Goal: Information Seeking & Learning: Learn about a topic

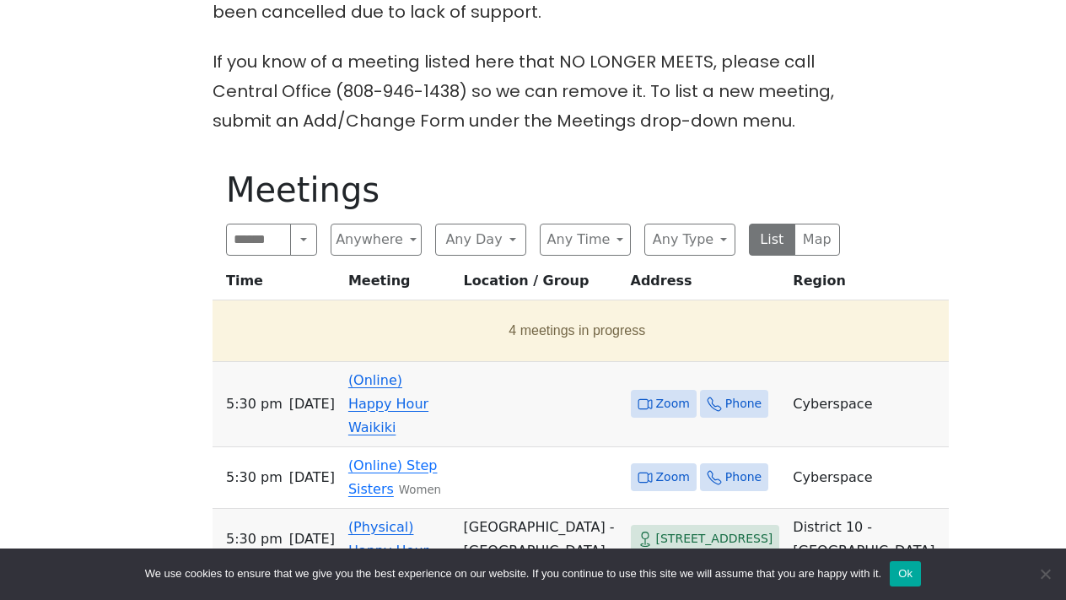
scroll to position [695, 0]
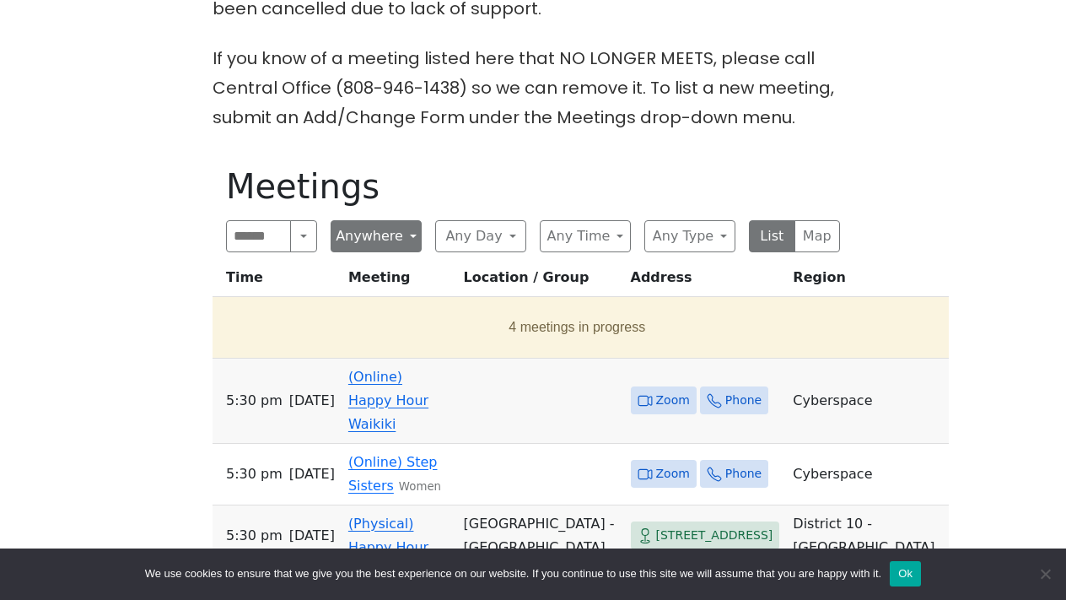
click at [412, 220] on button "Anywhere" at bounding box center [376, 236] width 91 height 32
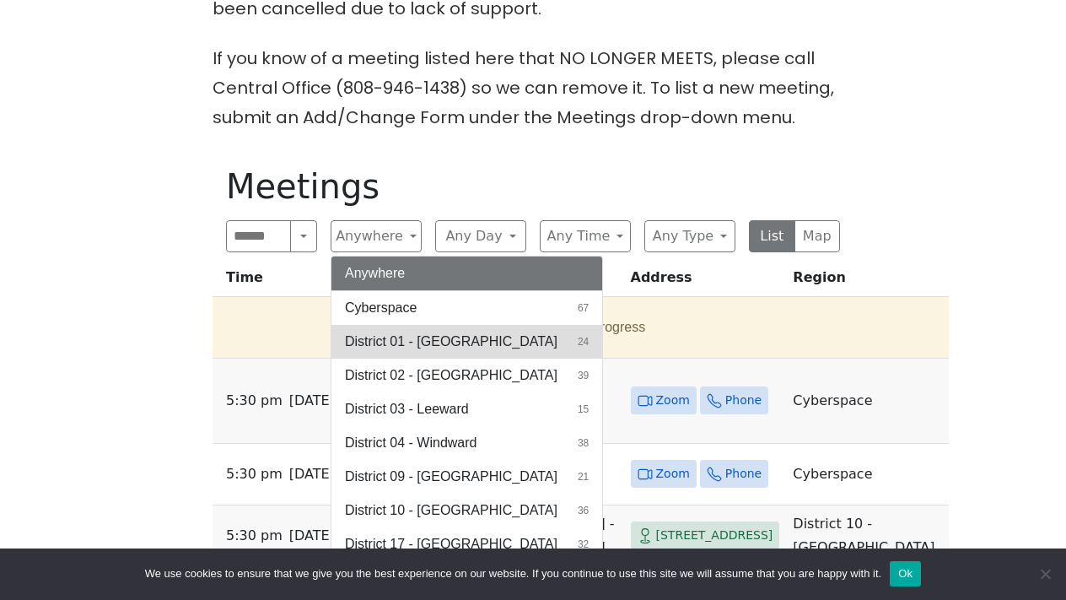
click at [422, 331] on span "District 01 - [GEOGRAPHIC_DATA]" at bounding box center [451, 341] width 212 height 20
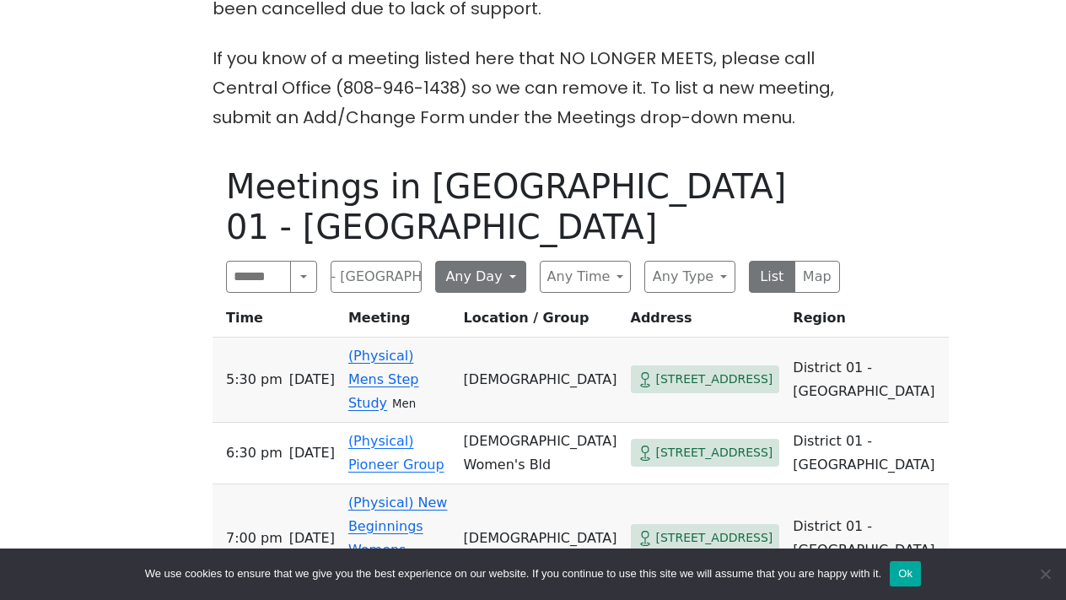
click at [492, 261] on button "Any Day" at bounding box center [480, 277] width 91 height 32
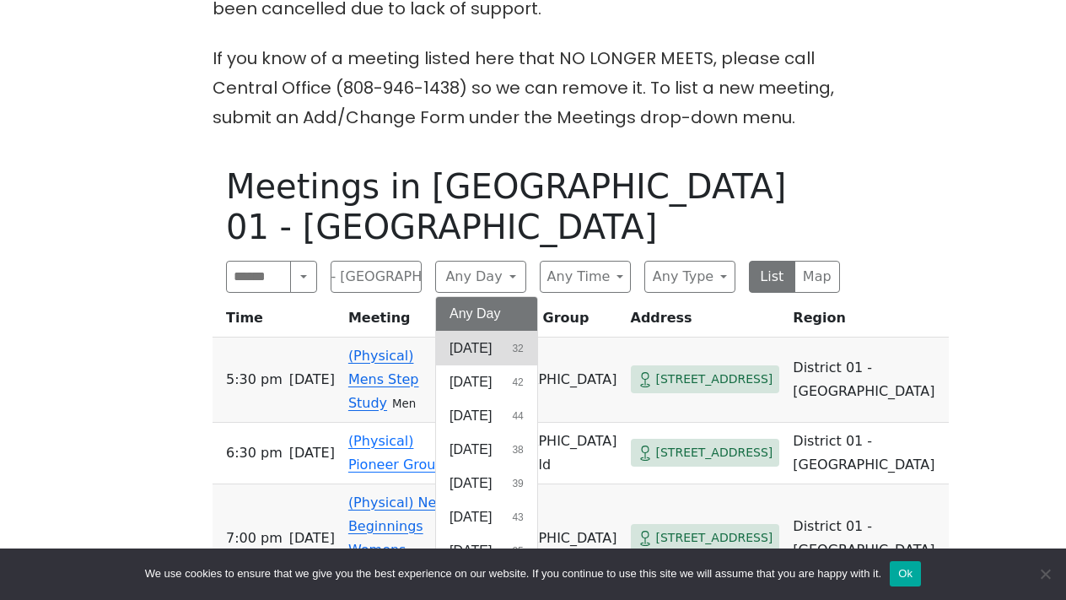
click at [468, 338] on span "[DATE]" at bounding box center [470, 348] width 42 height 20
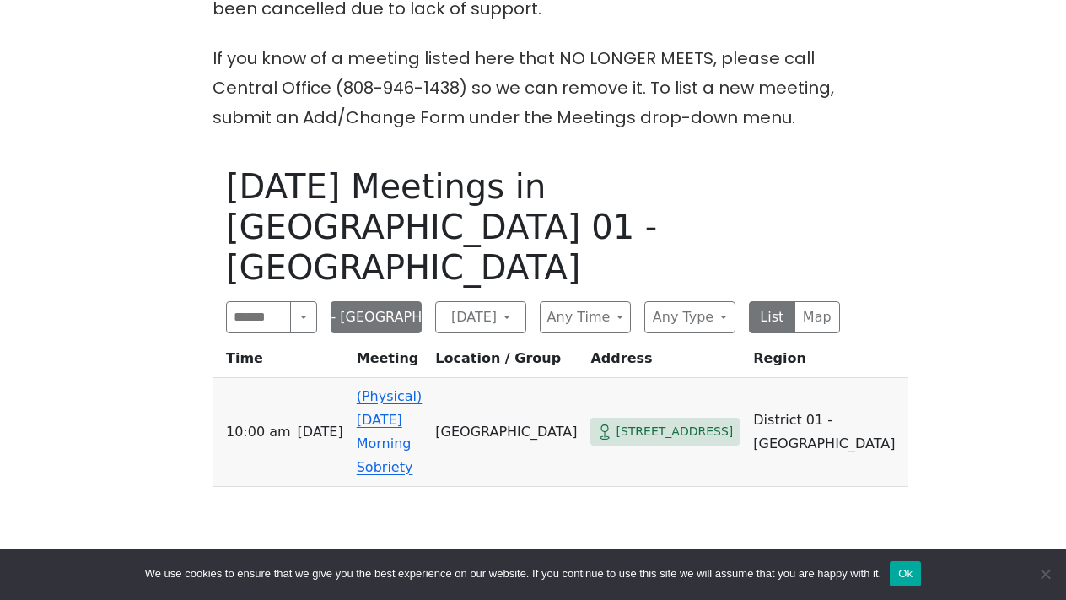
click at [417, 301] on button "District 01 - [GEOGRAPHIC_DATA]" at bounding box center [376, 317] width 91 height 32
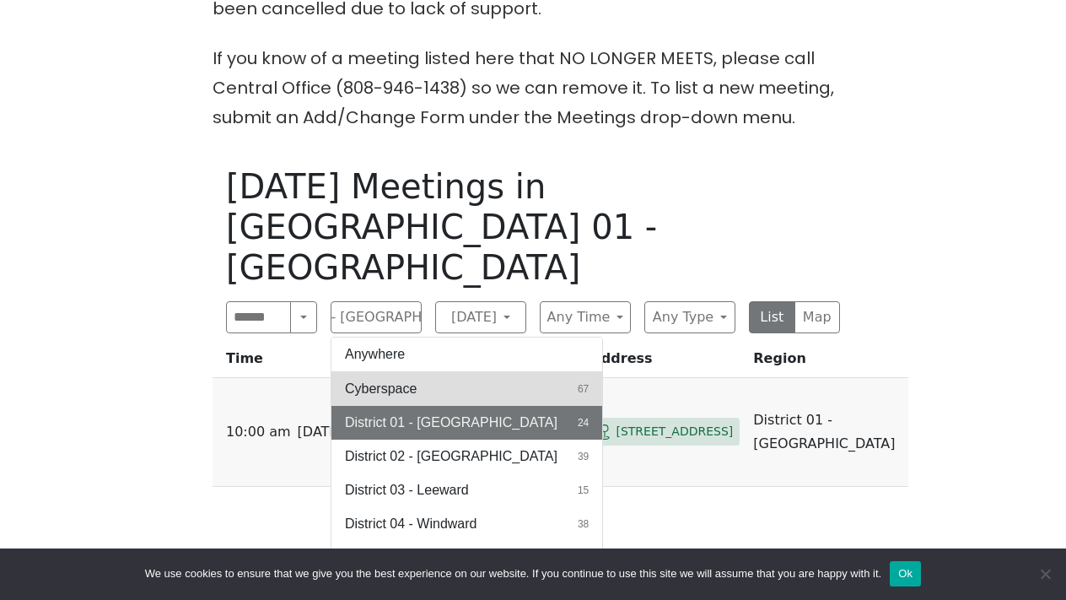
click at [409, 379] on span "Cyberspace" at bounding box center [381, 389] width 72 height 20
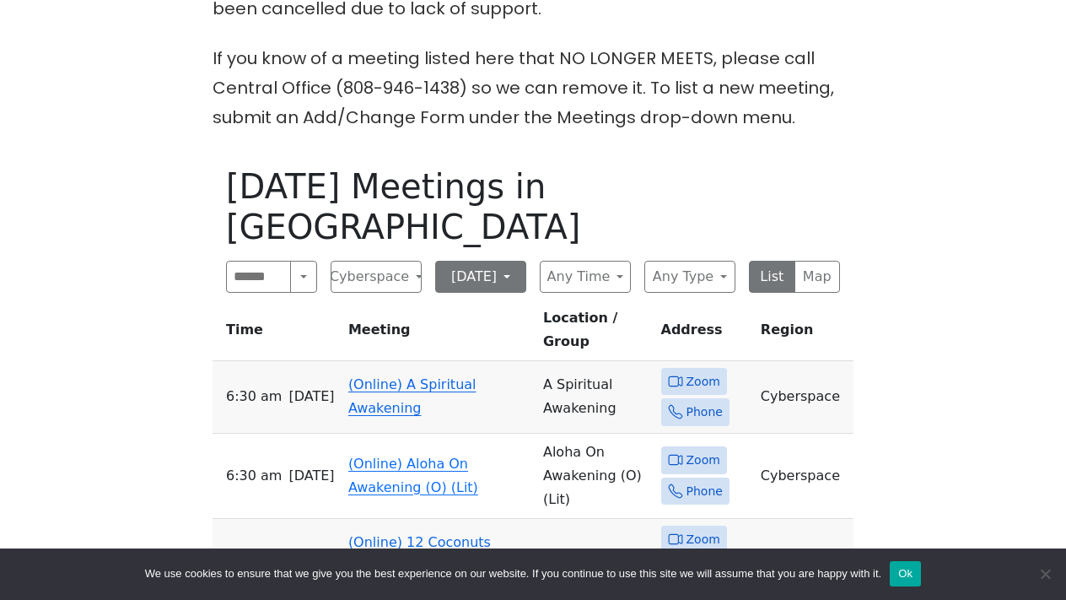
click at [492, 261] on button "[DATE]" at bounding box center [480, 277] width 91 height 32
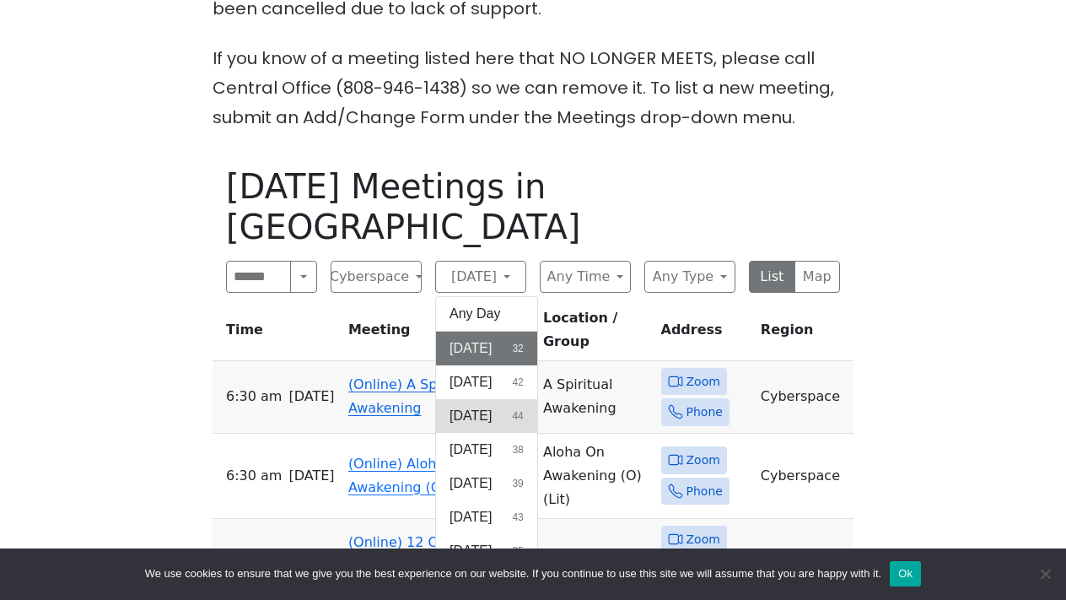
click at [472, 406] on span "[DATE]" at bounding box center [470, 416] width 42 height 20
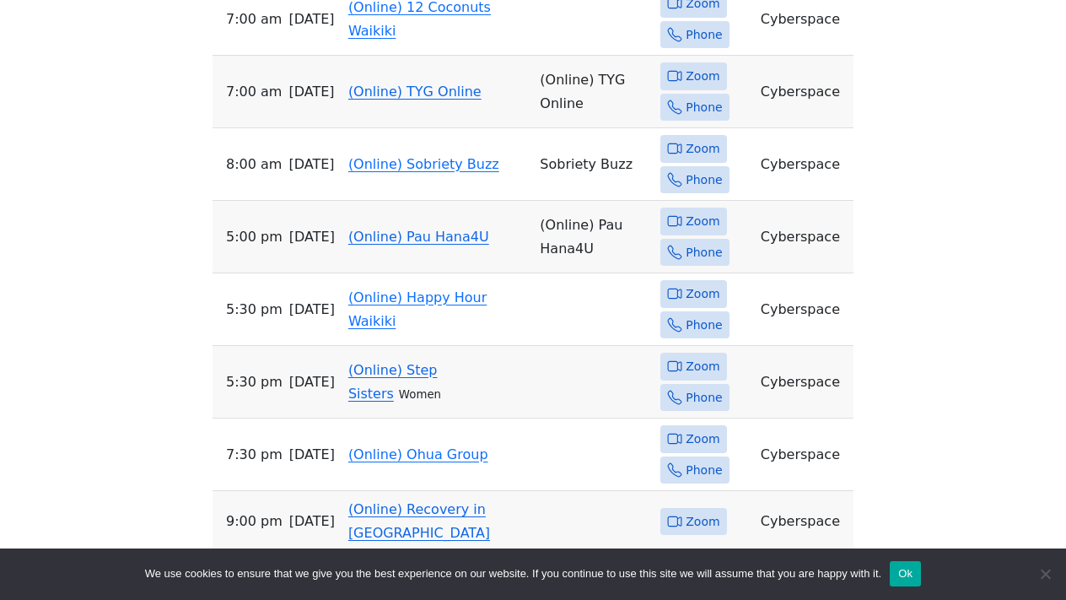
scroll to position [1269, 0]
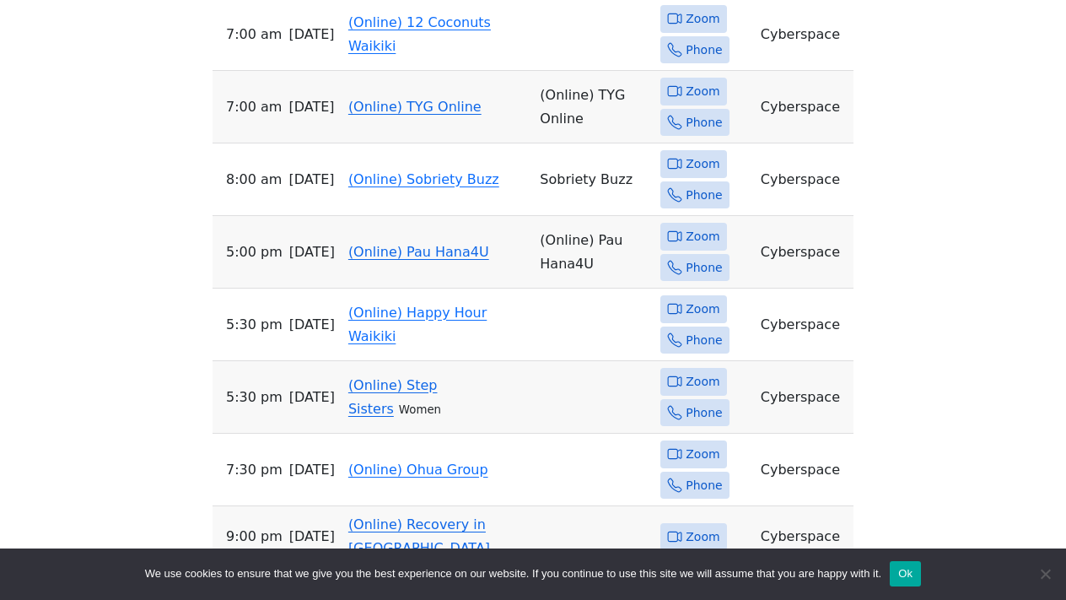
click at [698, 371] on span "Zoom" at bounding box center [703, 381] width 34 height 21
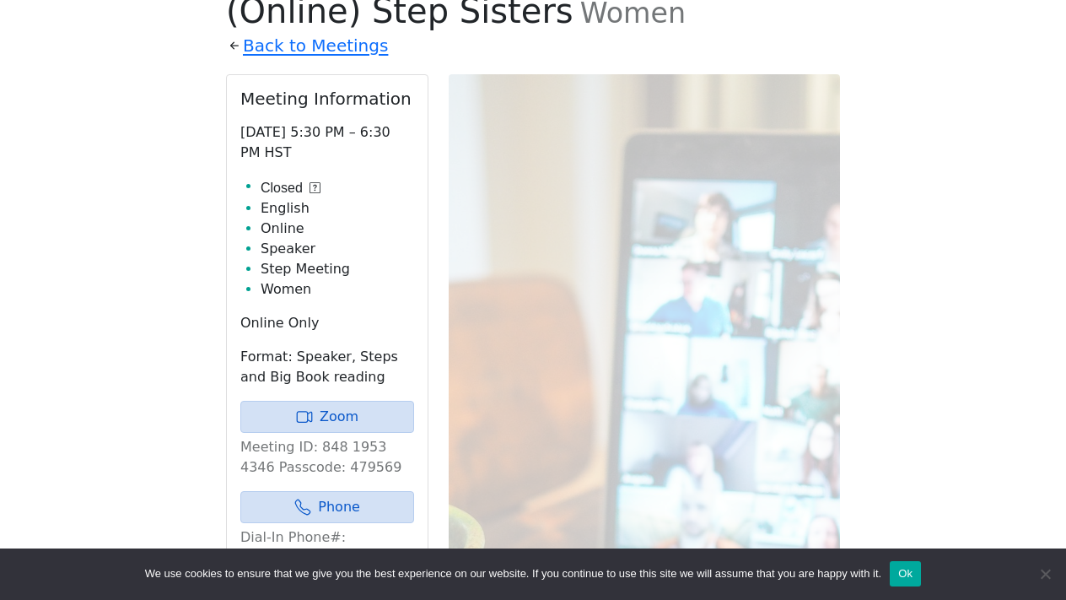
scroll to position [874, 0]
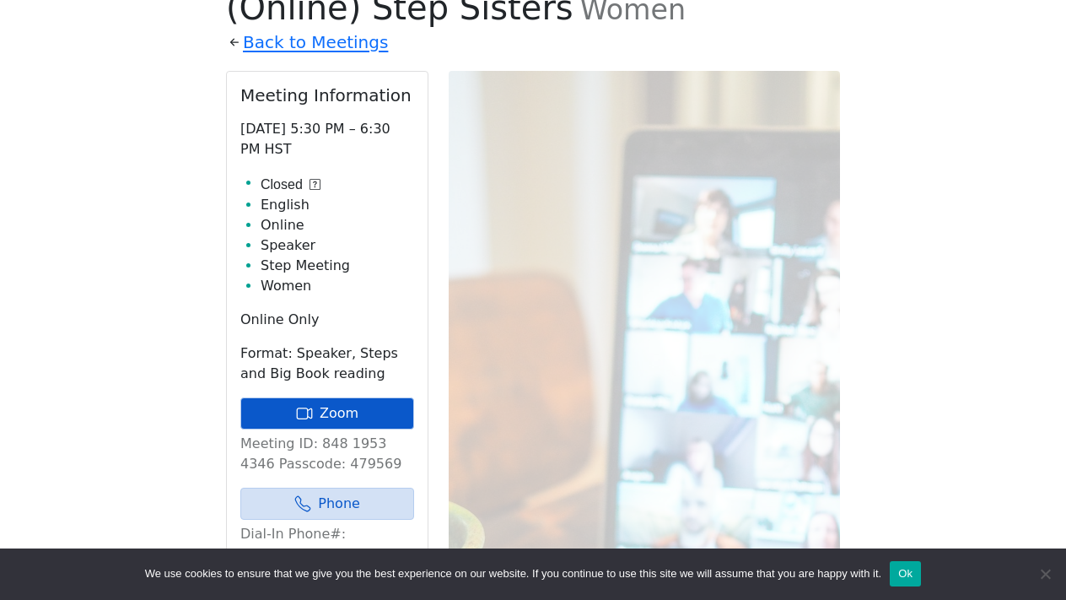
click at [372, 397] on link "Zoom" at bounding box center [327, 413] width 174 height 32
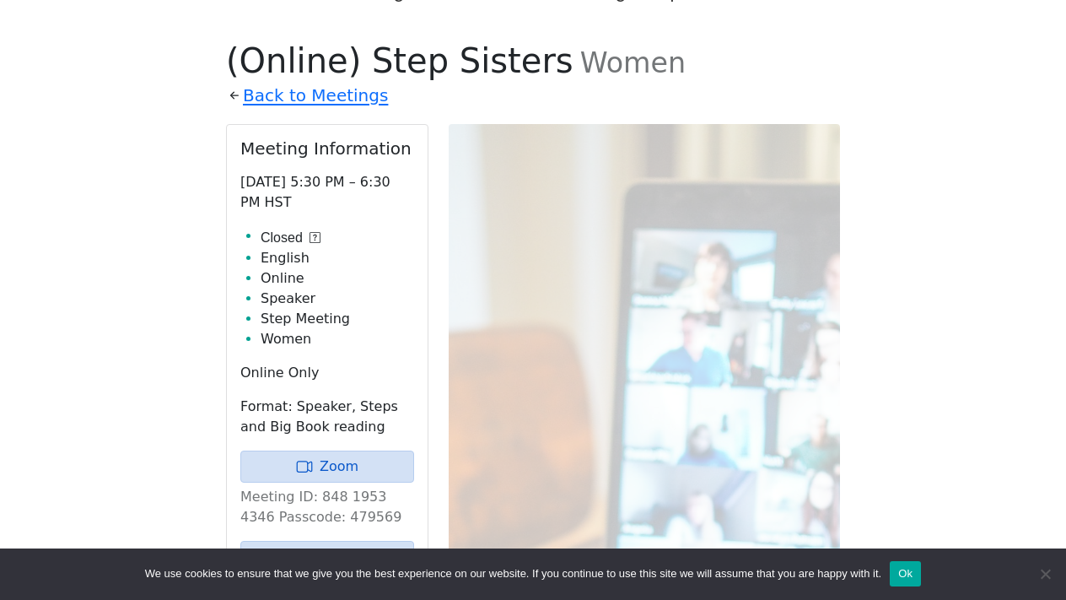
scroll to position [676, 0]
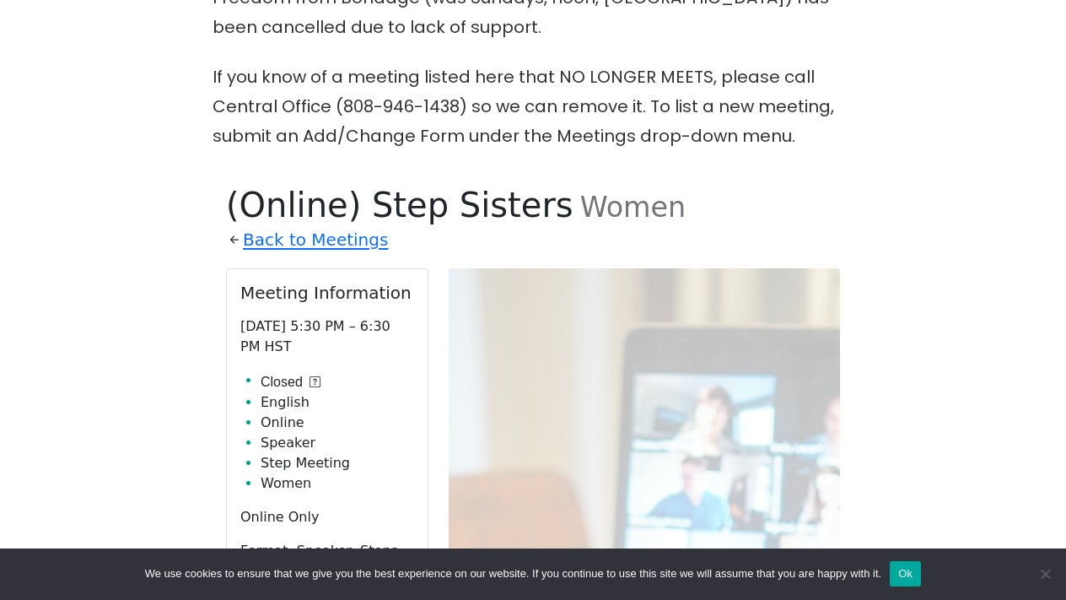
scroll to position [1269, 0]
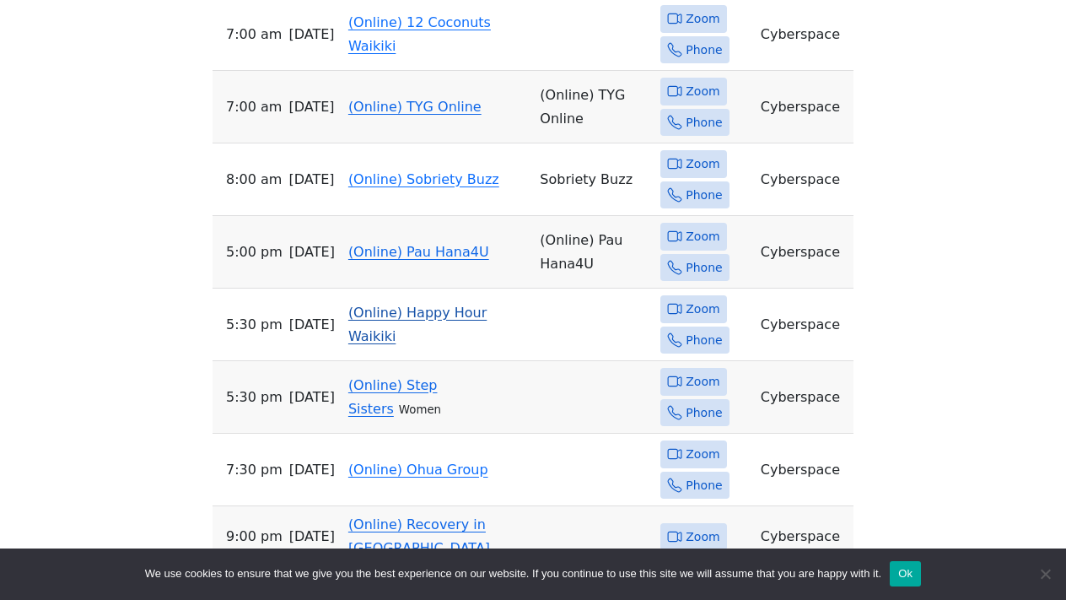
click at [682, 295] on span "Zoom" at bounding box center [693, 309] width 66 height 28
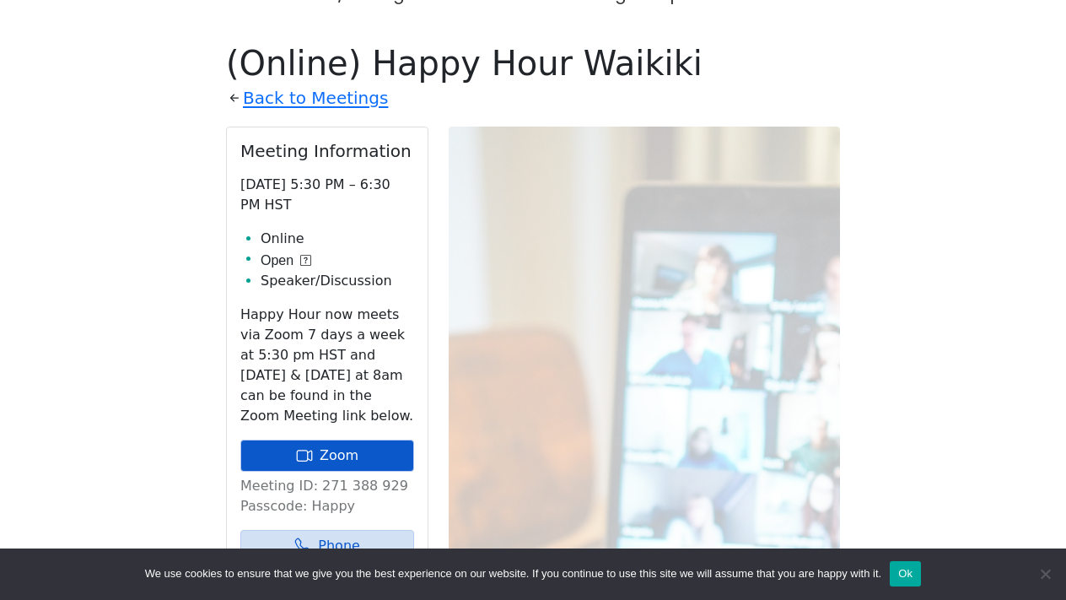
click at [351, 439] on link "Zoom" at bounding box center [327, 455] width 174 height 32
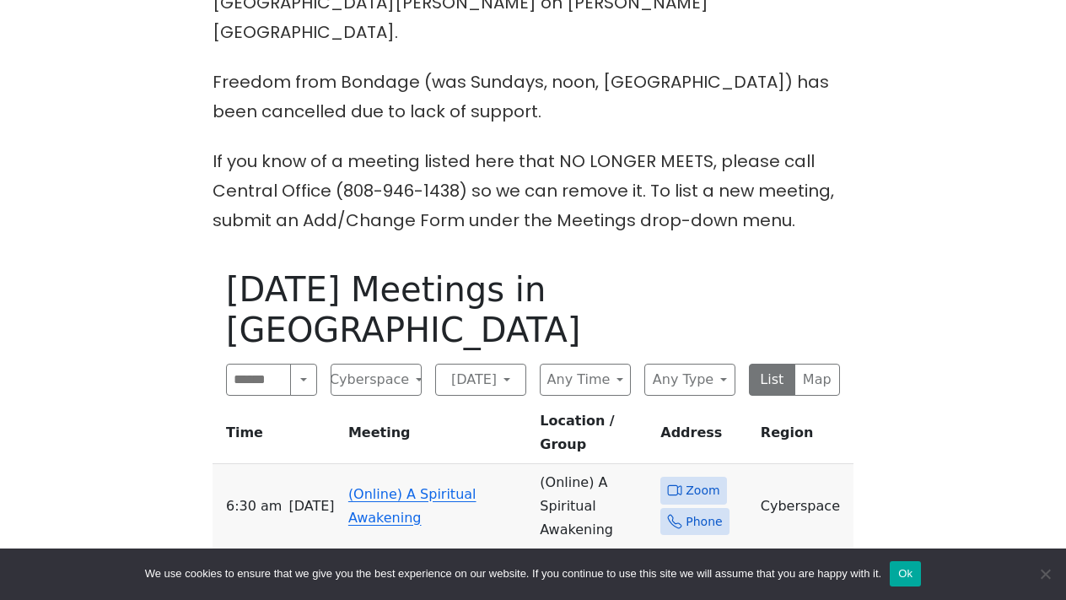
scroll to position [593, 0]
click at [509, 363] on button "[DATE]" at bounding box center [480, 379] width 91 height 32
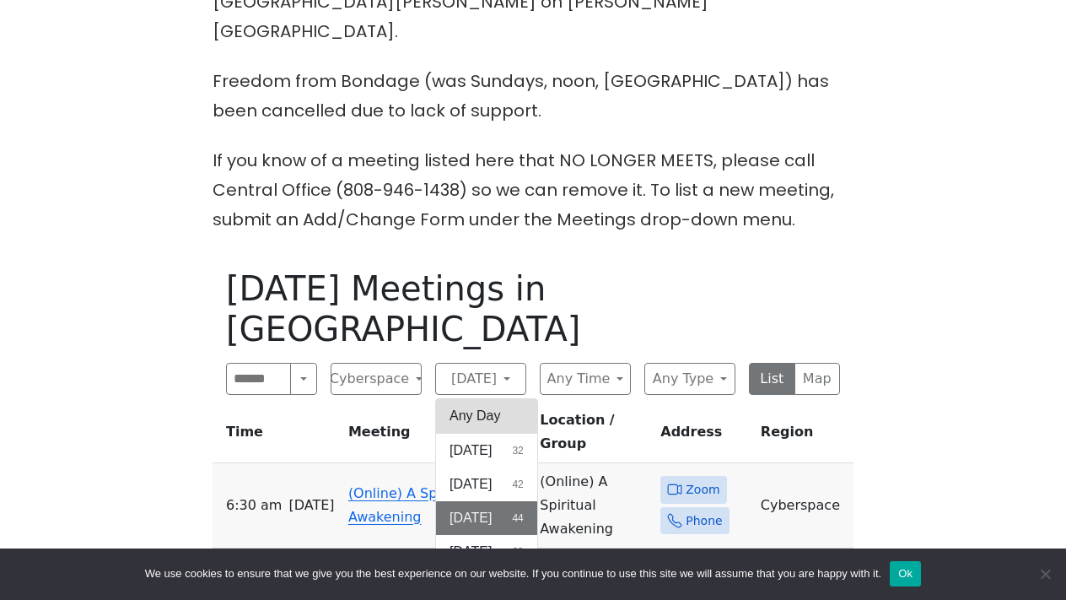
click at [502, 399] on button "Any Day" at bounding box center [486, 416] width 101 height 34
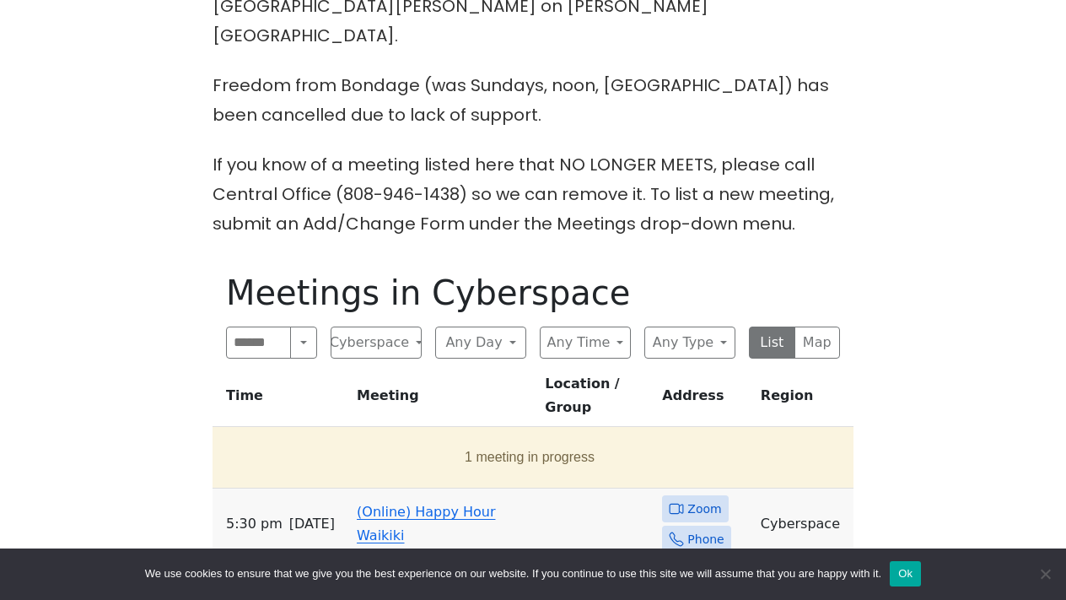
scroll to position [593, 0]
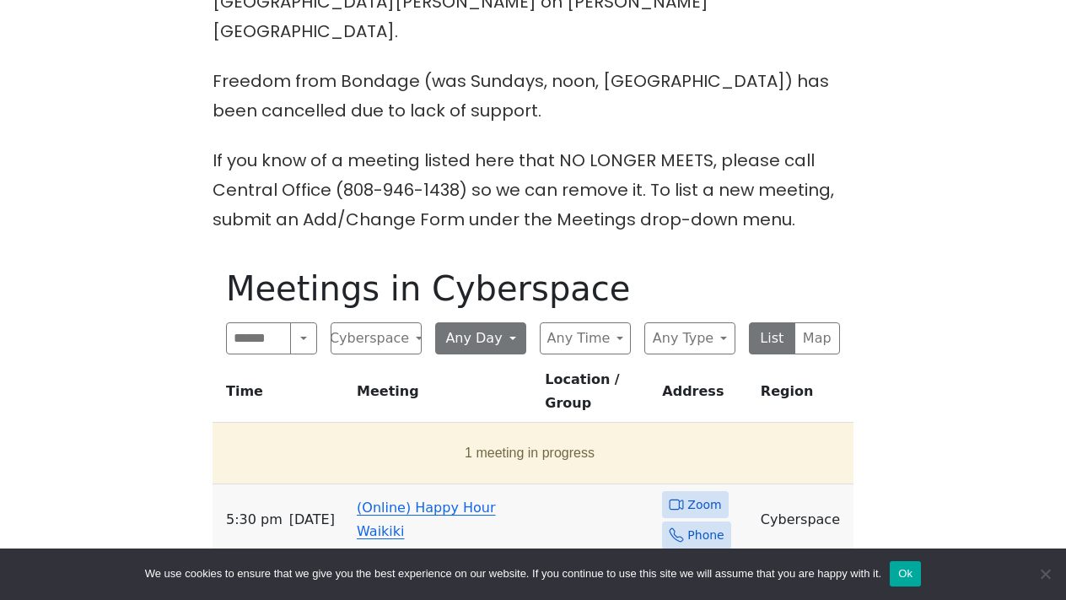
click at [510, 322] on button "Any Day" at bounding box center [480, 338] width 91 height 32
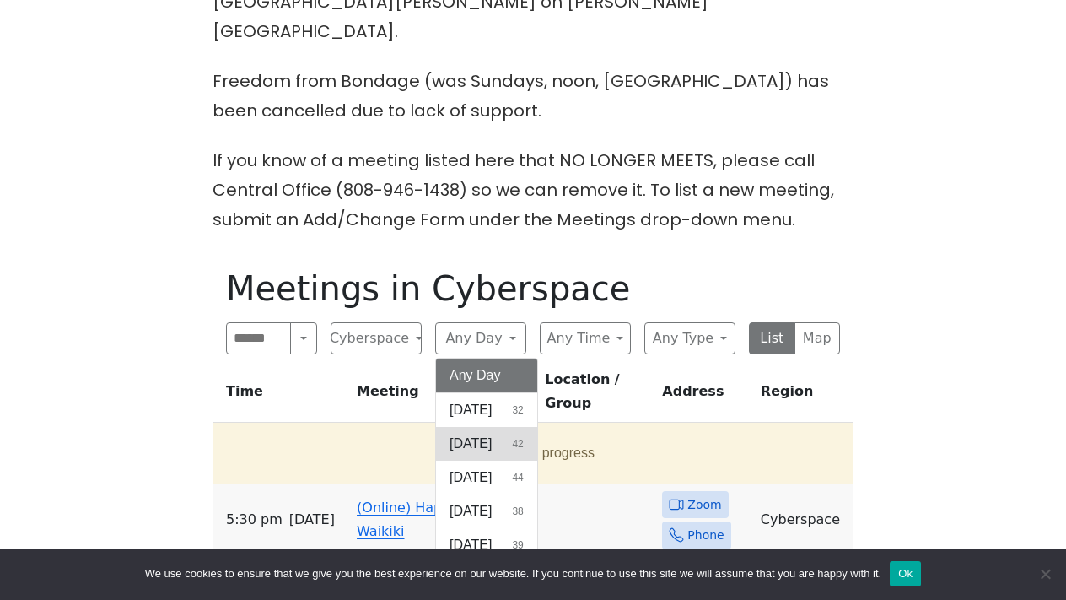
click at [485, 433] on span "[DATE]" at bounding box center [470, 443] width 42 height 20
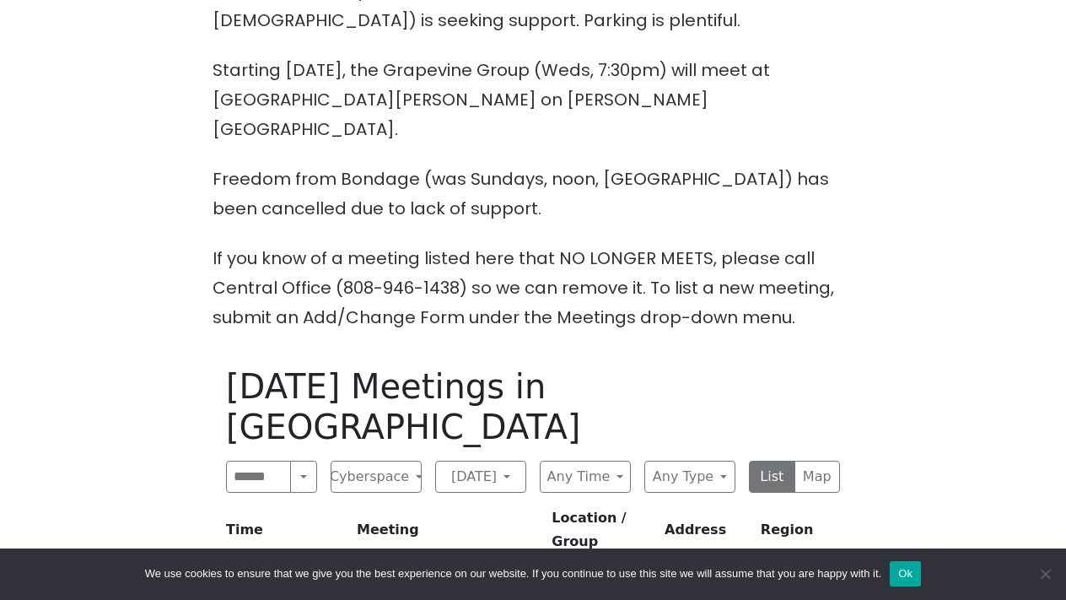
scroll to position [507, 0]
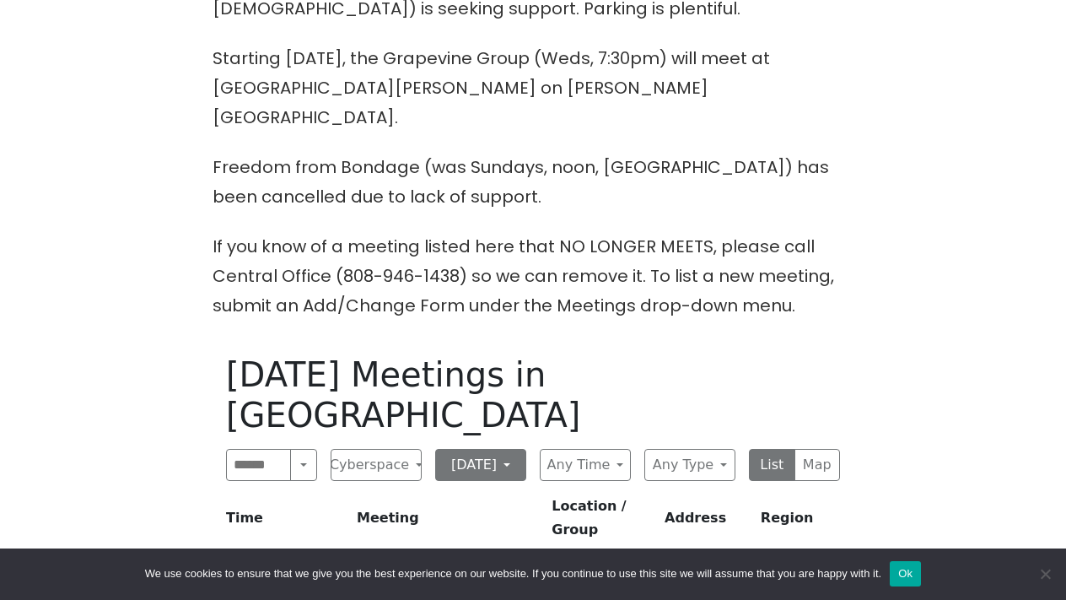
click at [487, 449] on button "[DATE]" at bounding box center [480, 465] width 91 height 32
click at [474, 594] on span "[DATE]" at bounding box center [470, 604] width 42 height 20
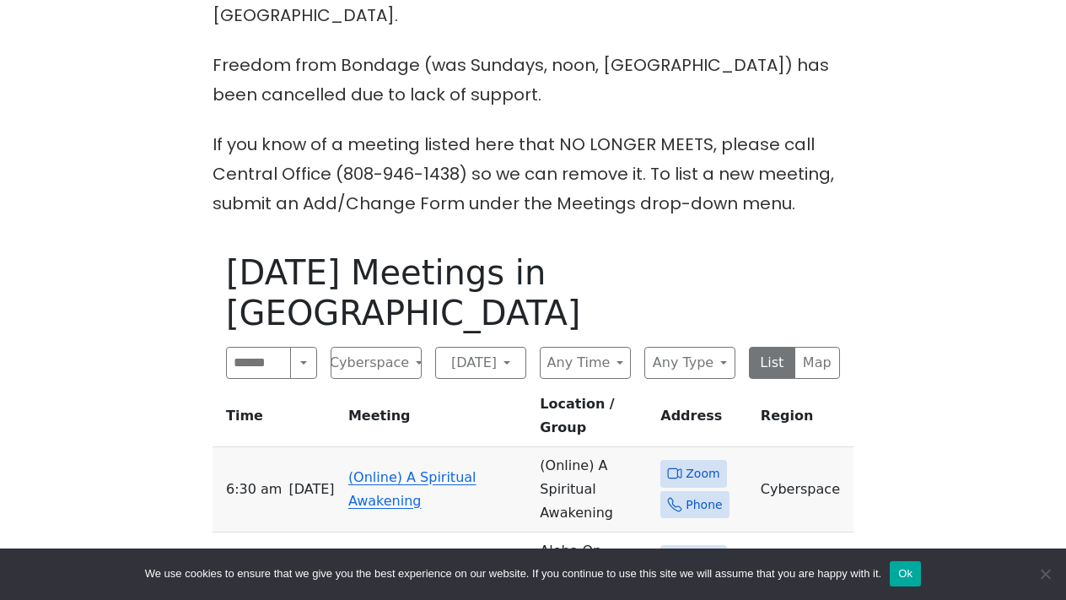
scroll to position [591, 0]
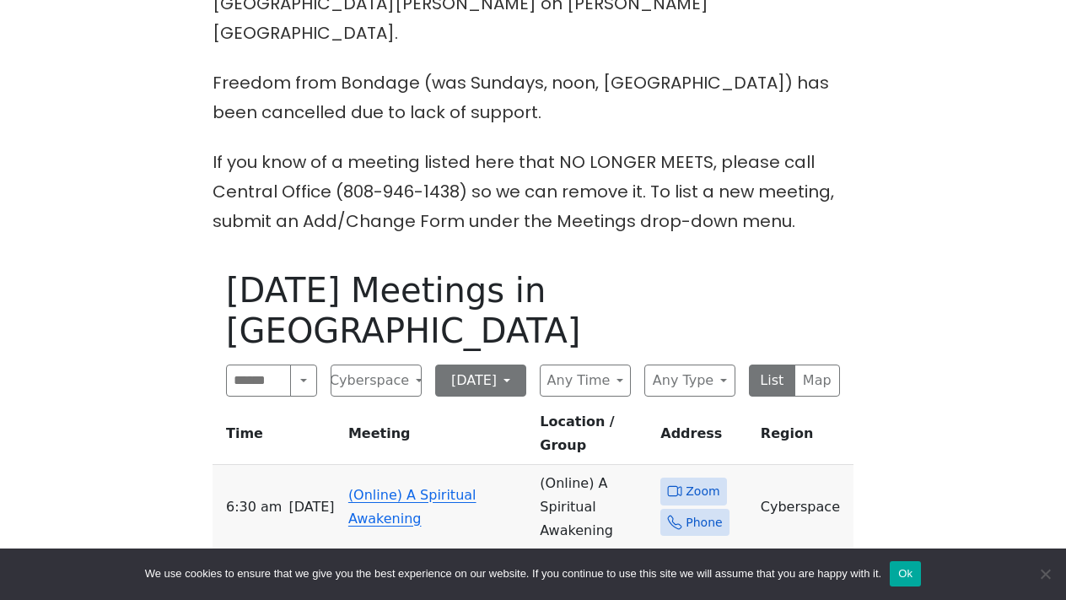
click at [507, 364] on button "[DATE]" at bounding box center [480, 380] width 91 height 32
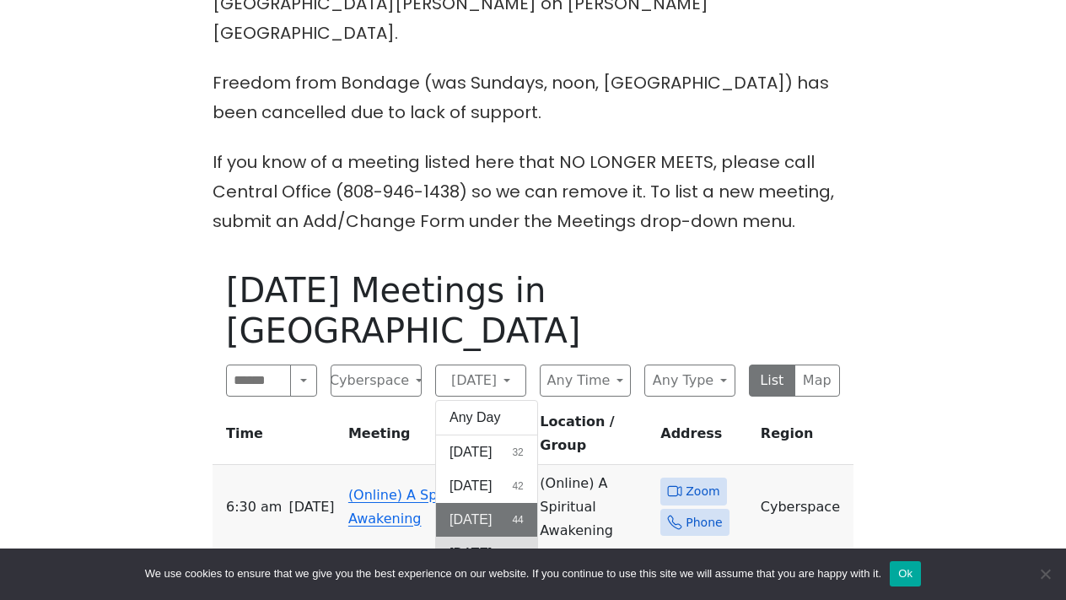
click at [485, 543] on span "[DATE]" at bounding box center [470, 553] width 42 height 20
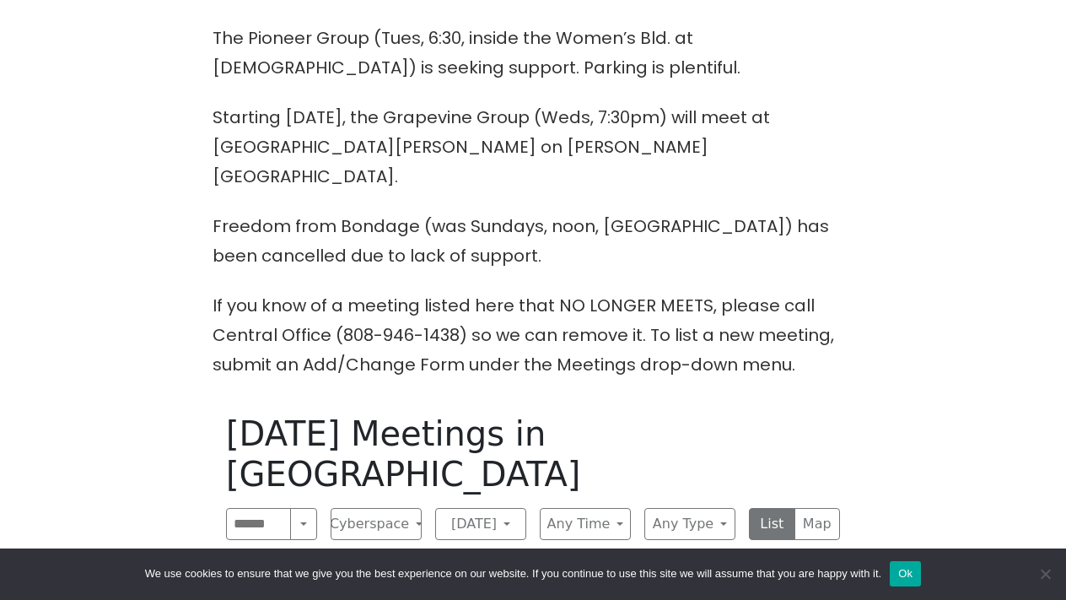
scroll to position [455, 0]
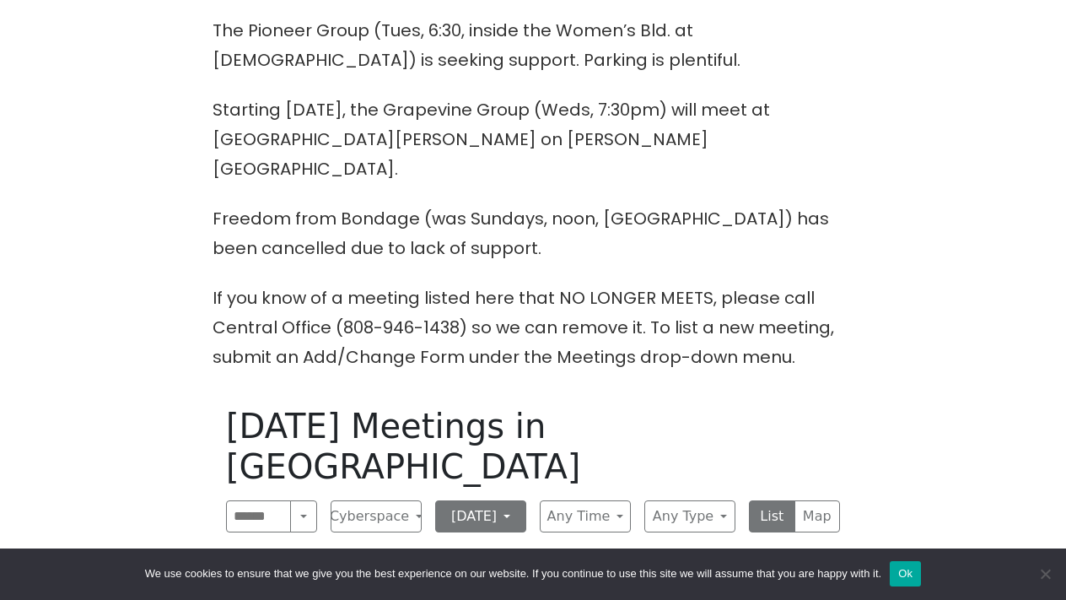
click at [499, 500] on button "[DATE]" at bounding box center [480, 516] width 91 height 32
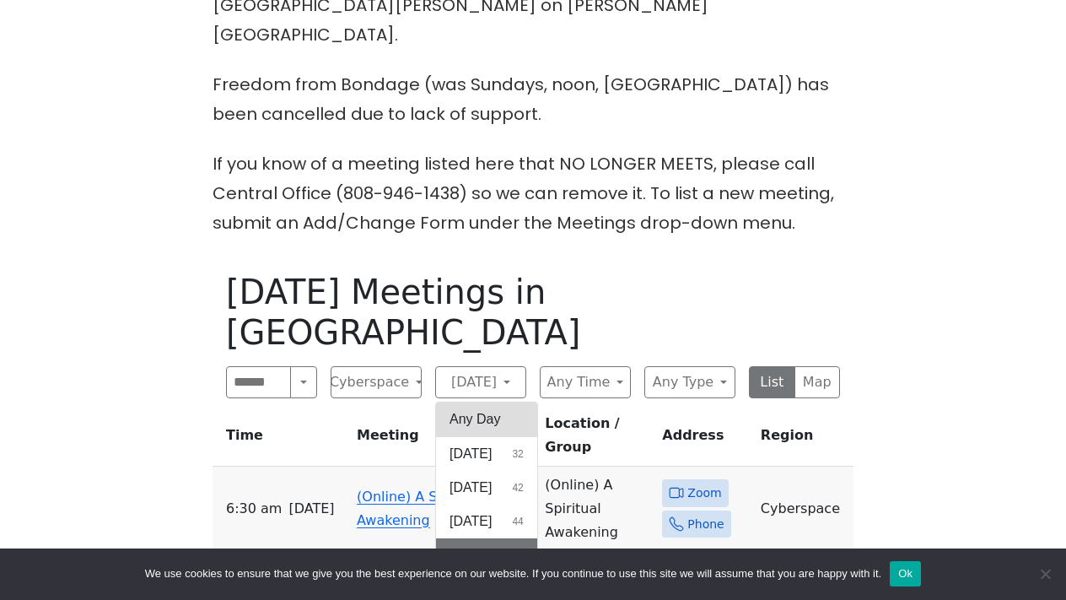
scroll to position [600, 0]
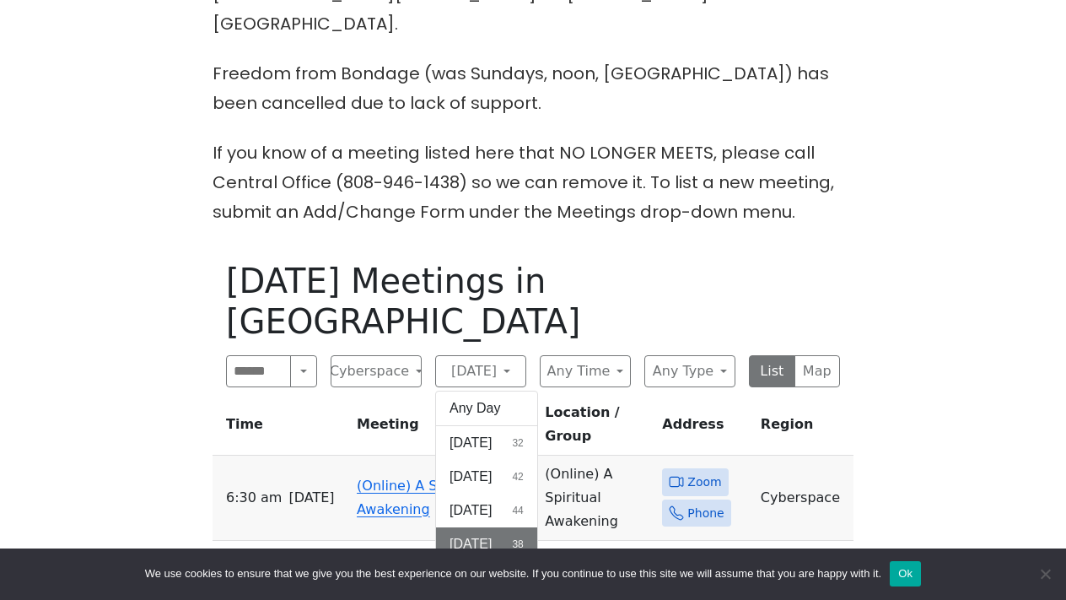
click at [481, 567] on span "[DATE]" at bounding box center [470, 577] width 42 height 20
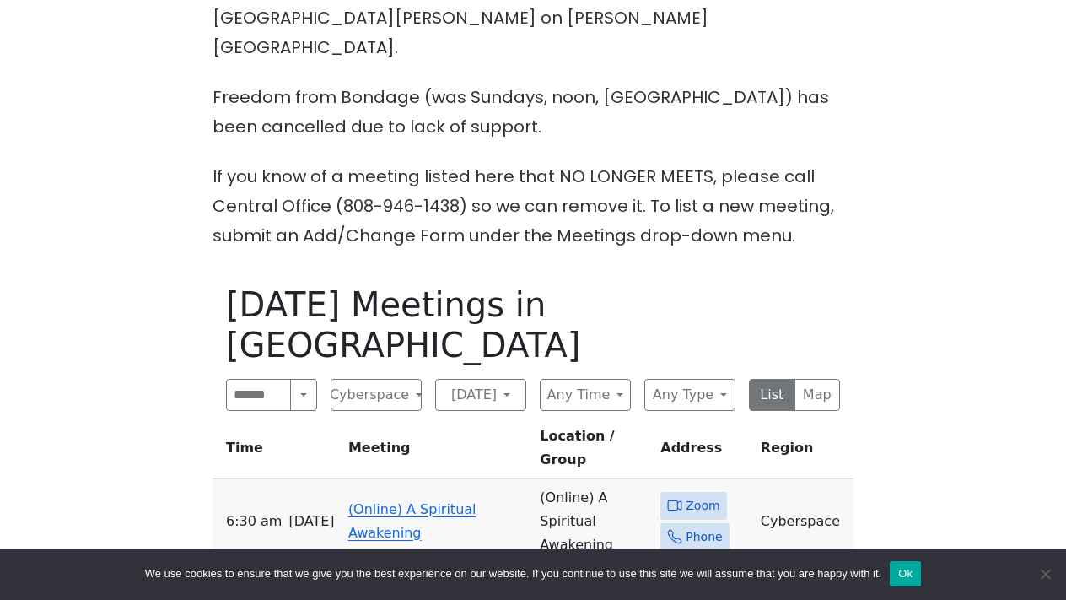
scroll to position [580, 0]
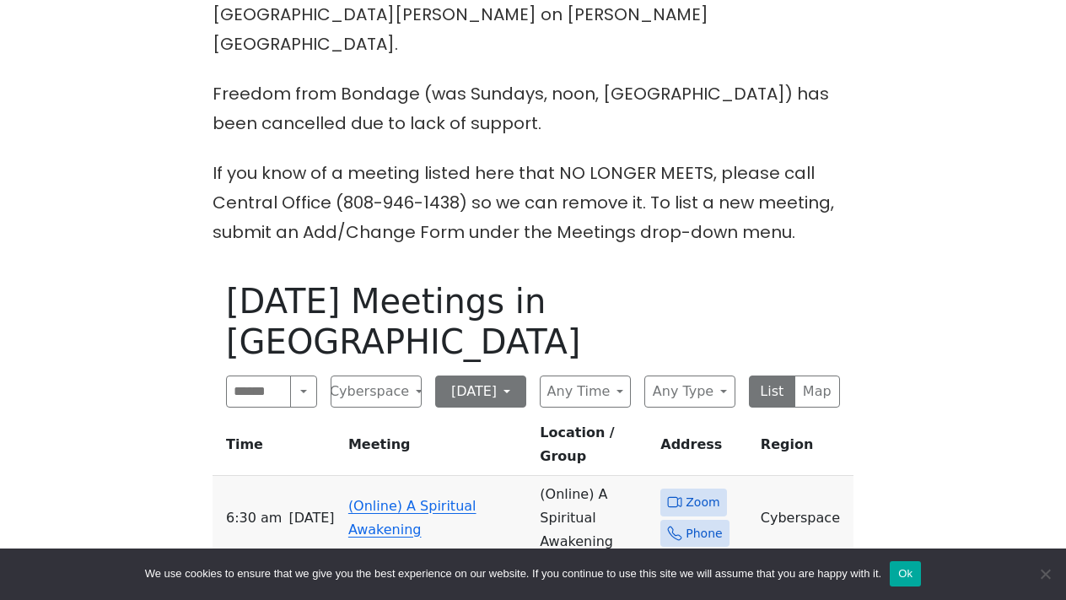
click at [505, 375] on button "[DATE]" at bounding box center [480, 391] width 91 height 32
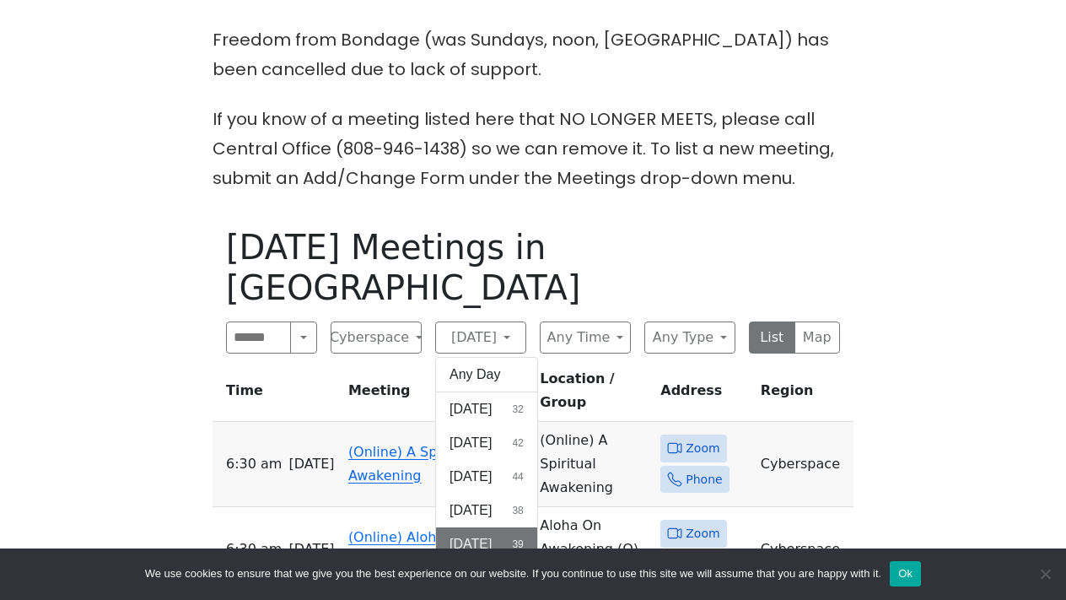
scroll to position [644, 0]
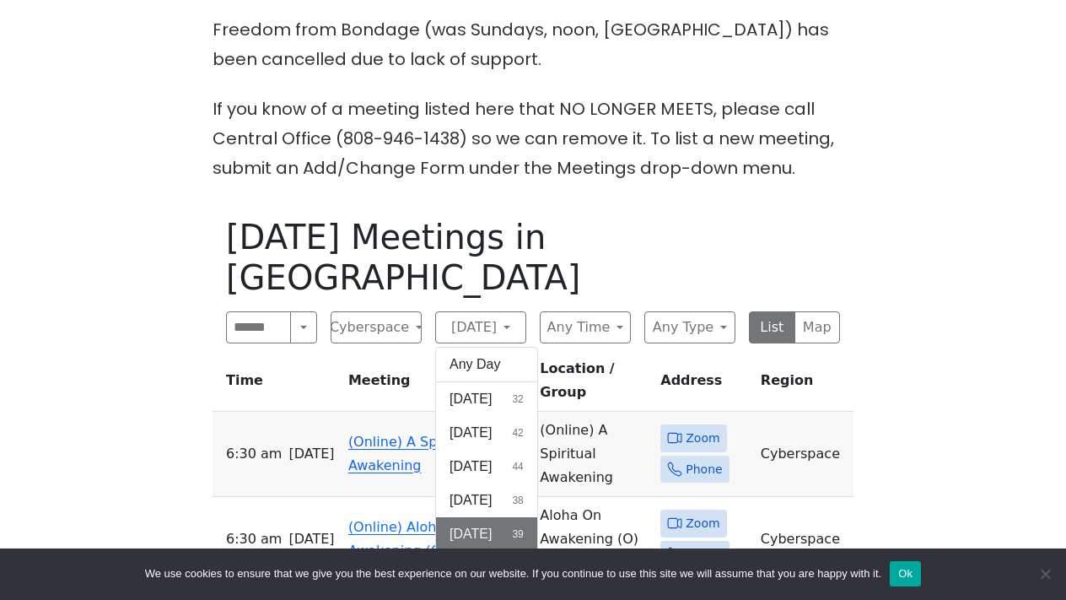
click at [479, 551] on button "[DATE] 43" at bounding box center [486, 568] width 101 height 34
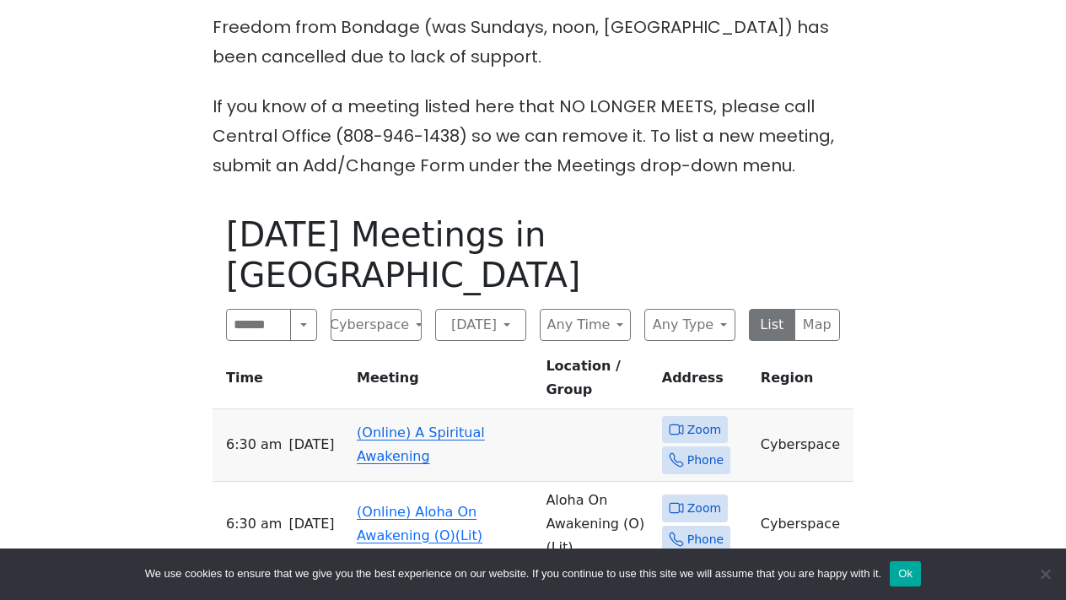
scroll to position [639, 0]
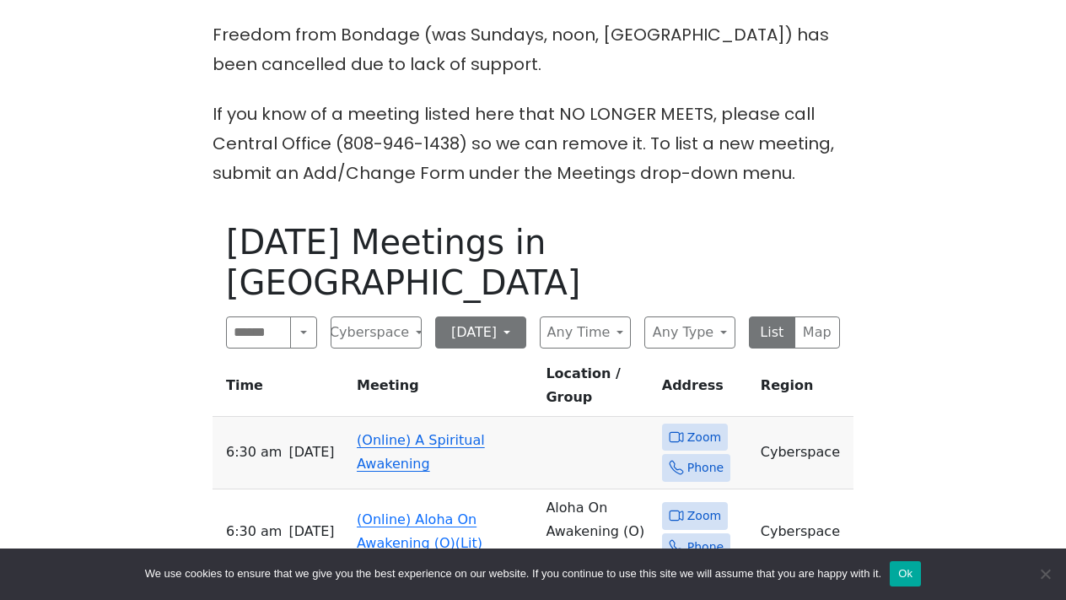
click at [514, 316] on button "[DATE]" at bounding box center [480, 332] width 91 height 32
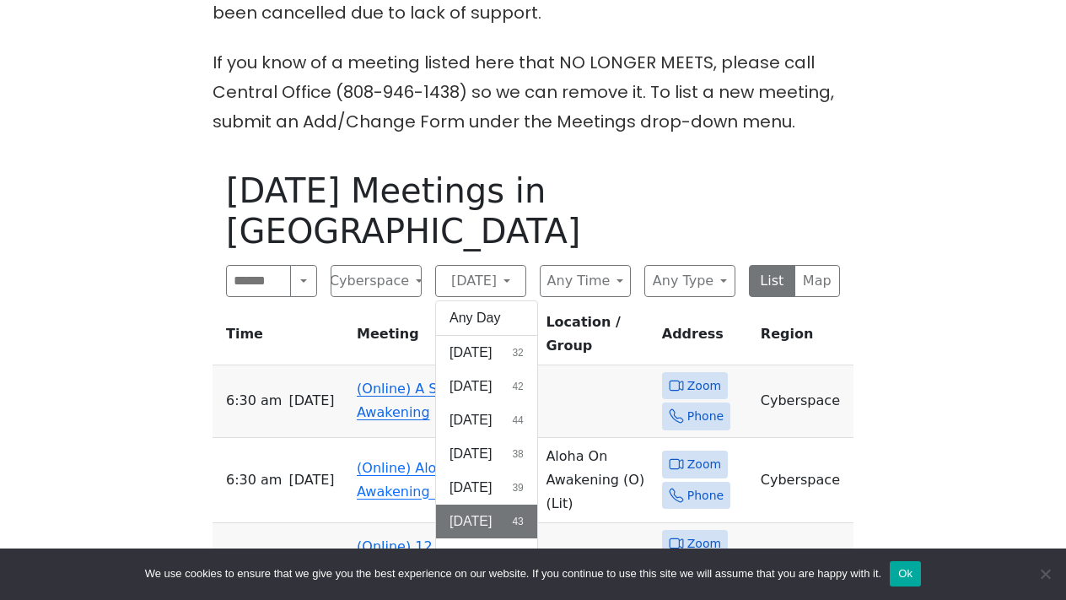
scroll to position [692, 0]
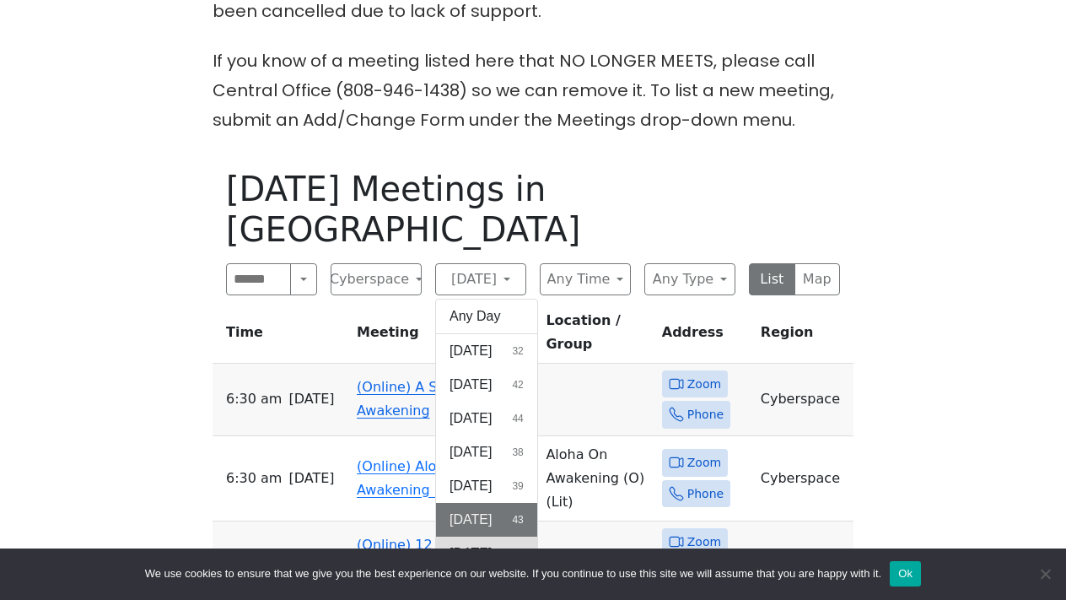
click at [476, 543] on span "[DATE]" at bounding box center [470, 553] width 42 height 20
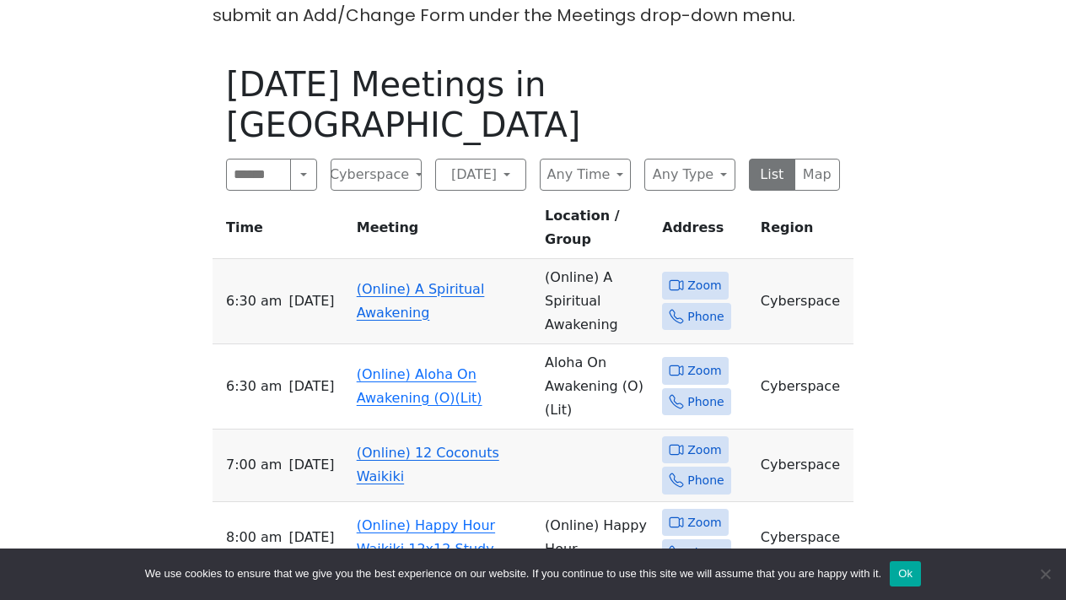
scroll to position [801, 0]
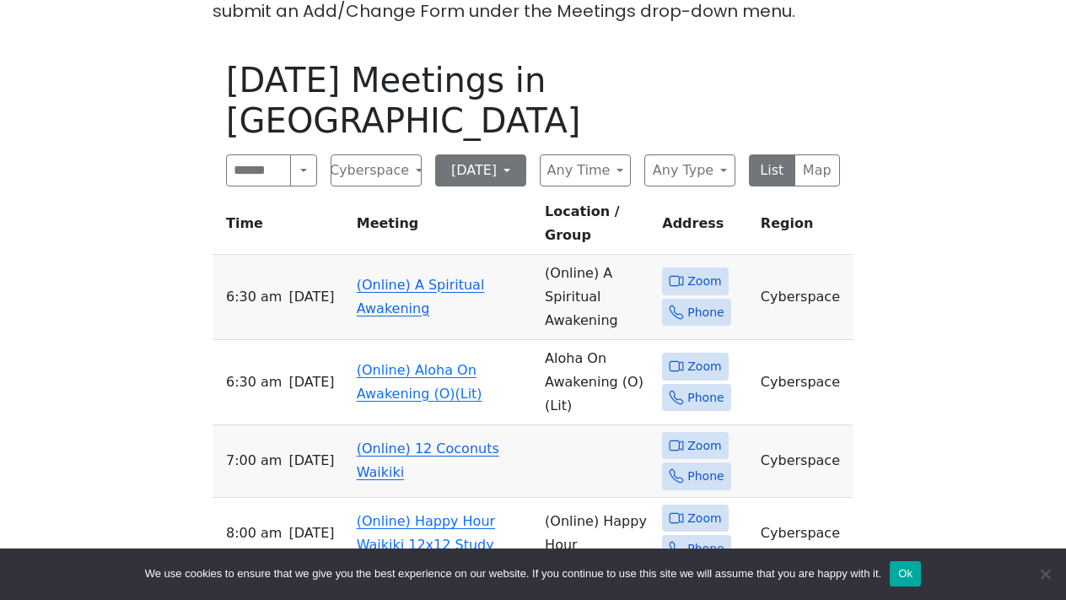
click at [506, 154] on button "[DATE]" at bounding box center [480, 170] width 91 height 32
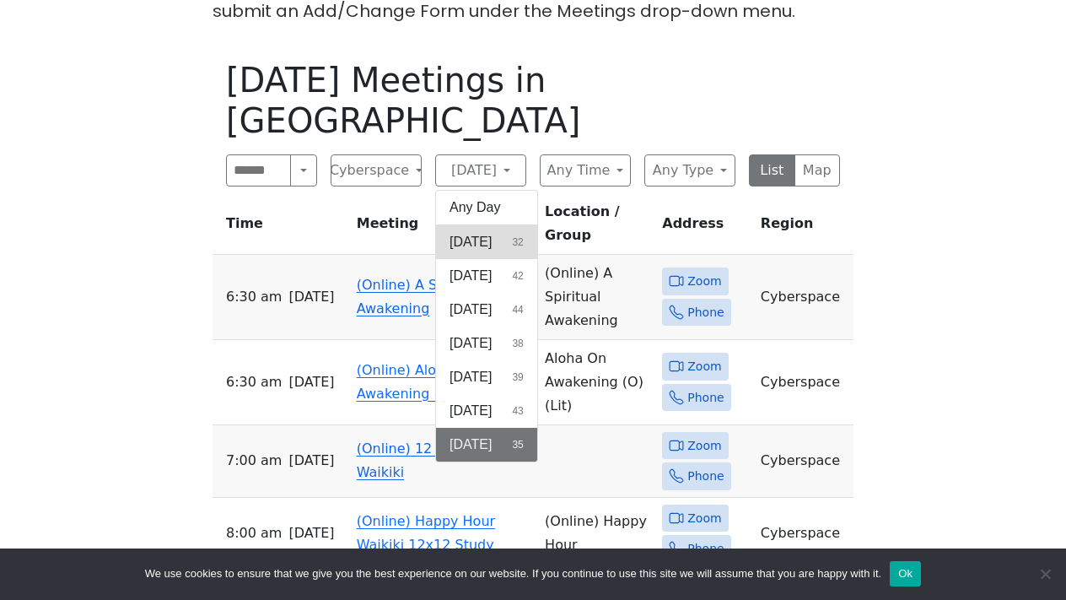
click at [481, 232] on span "[DATE]" at bounding box center [470, 242] width 42 height 20
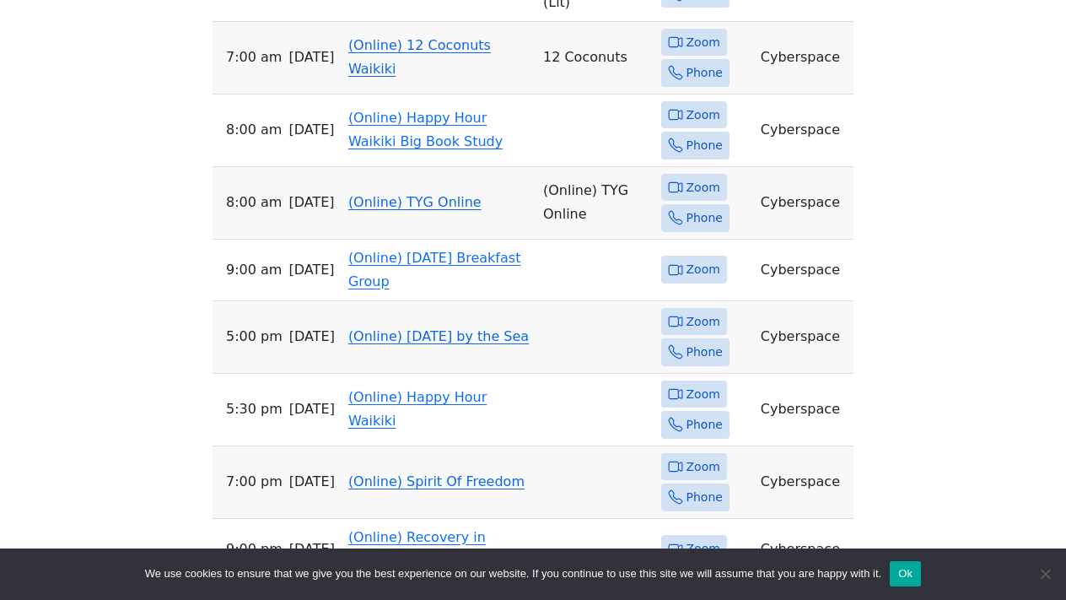
scroll to position [1189, 0]
